Goal: Information Seeking & Learning: Learn about a topic

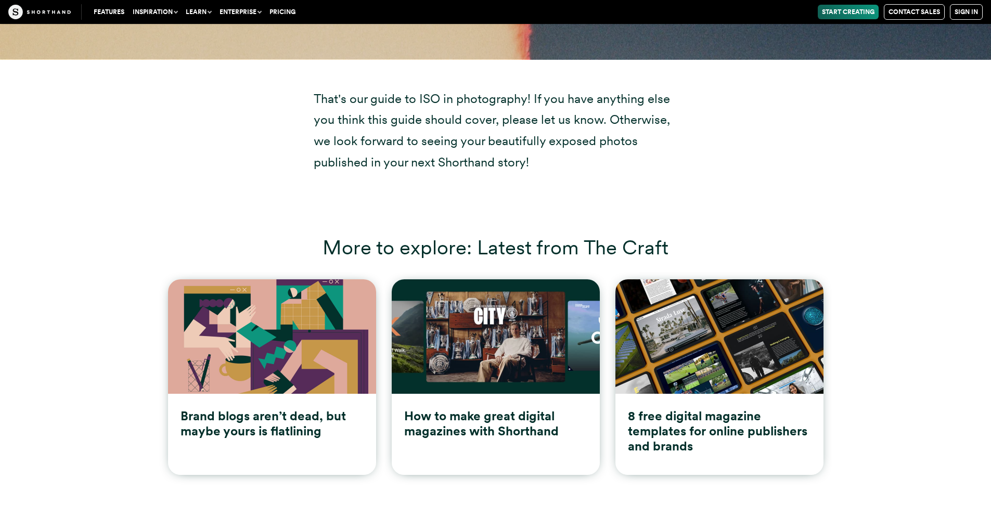
scroll to position [9302, 0]
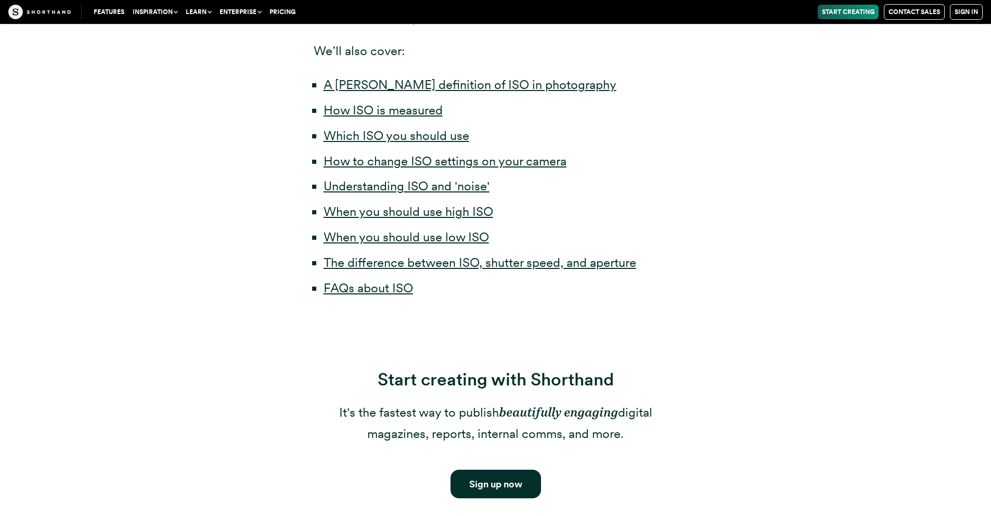
scroll to position [1, 0]
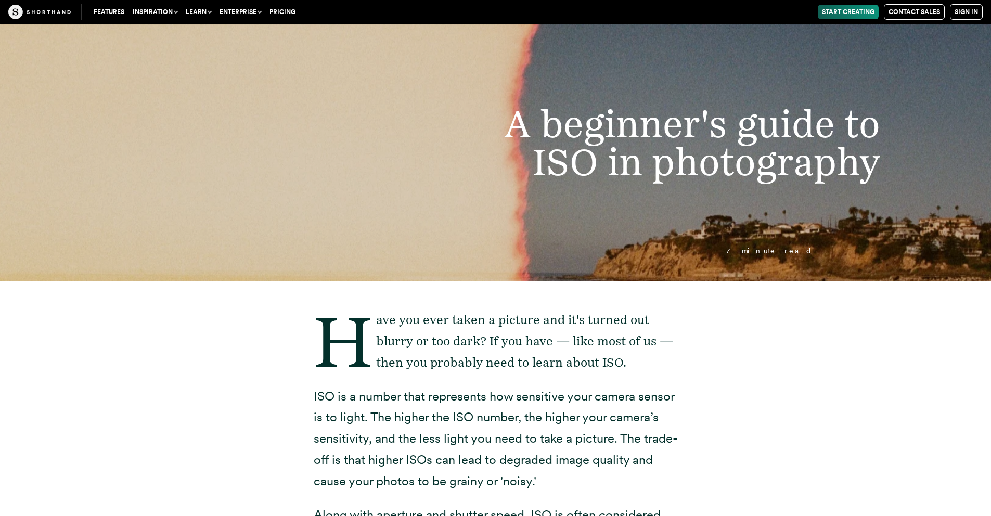
click at [48, 13] on img at bounding box center [39, 12] width 62 height 15
